Goal: Information Seeking & Learning: Compare options

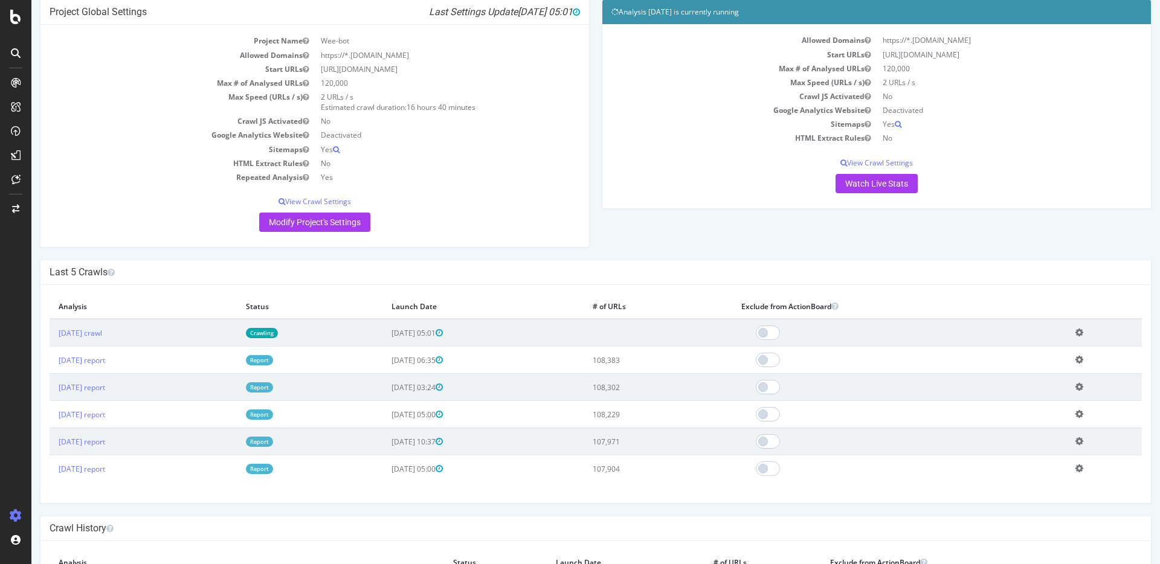
scroll to position [104, 0]
click at [105, 355] on link "[DATE] report" at bounding box center [82, 360] width 47 height 10
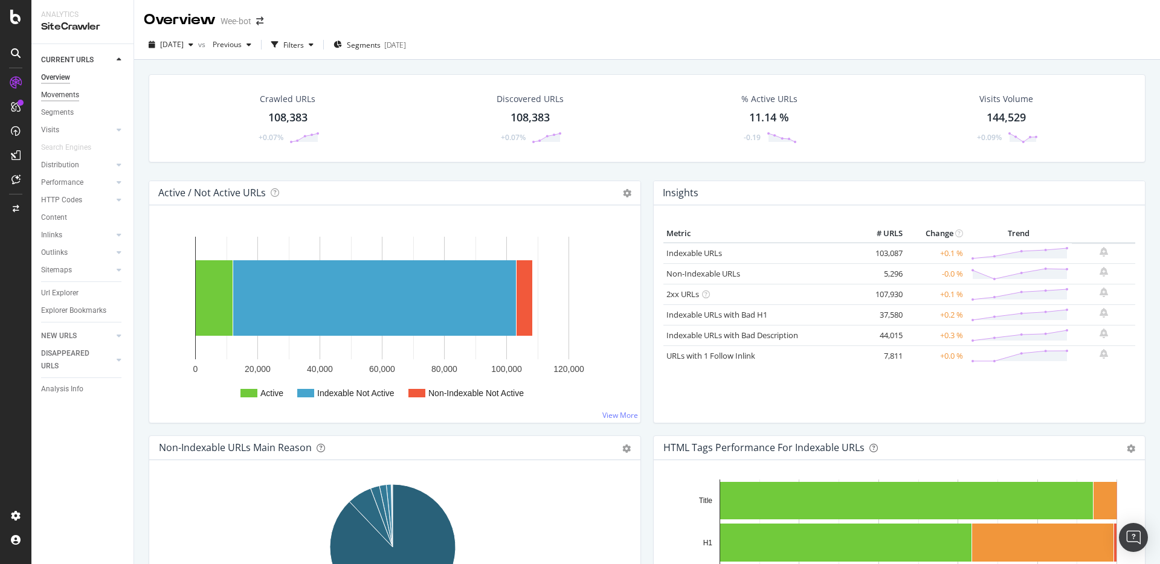
click at [70, 92] on div "Movements" at bounding box center [60, 95] width 38 height 13
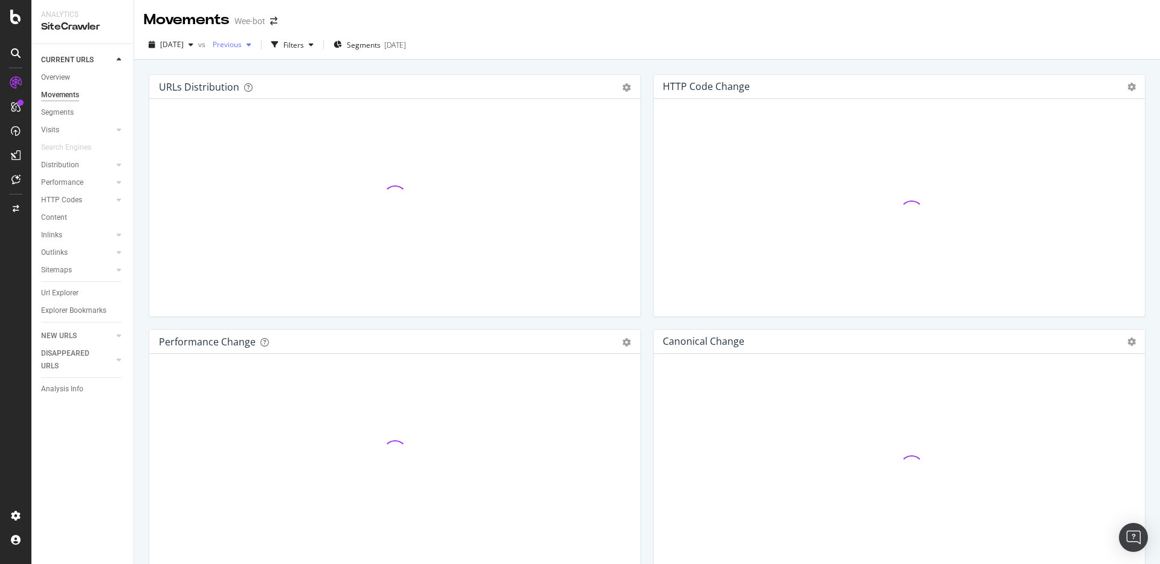
click at [242, 47] on span "Previous" at bounding box center [225, 44] width 34 height 10
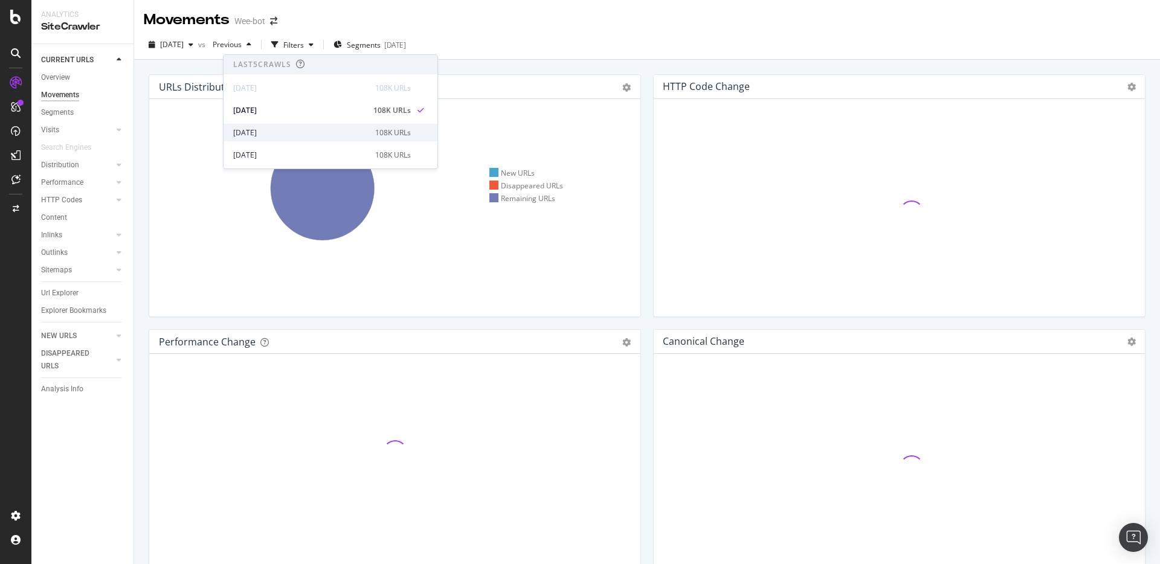
scroll to position [19, 0]
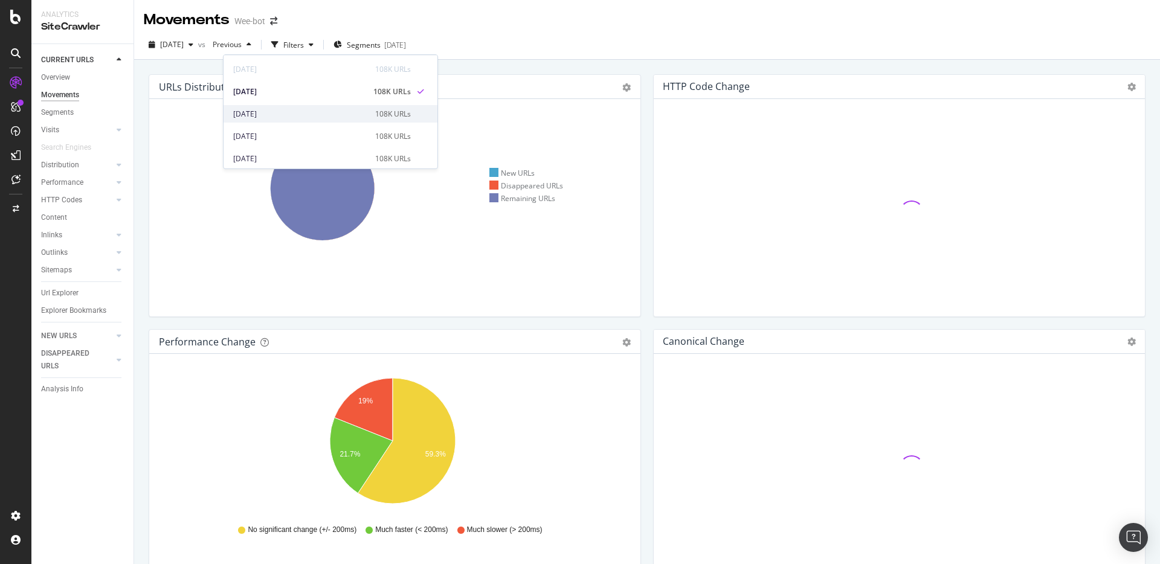
click at [284, 120] on div "[DATE] 108K URLs" at bounding box center [330, 114] width 214 height 18
